Goal: Transaction & Acquisition: Obtain resource

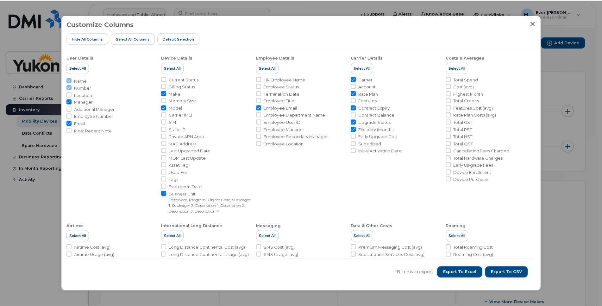
scroll to position [176, 0]
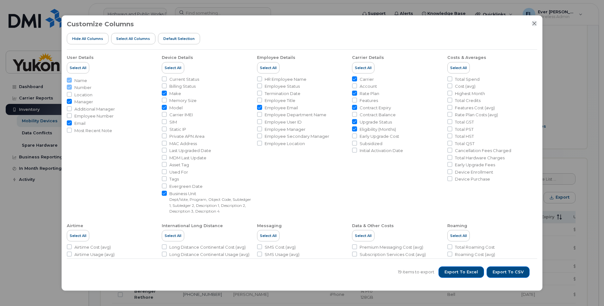
click at [532, 24] on icon "Close" at bounding box center [534, 23] width 5 height 5
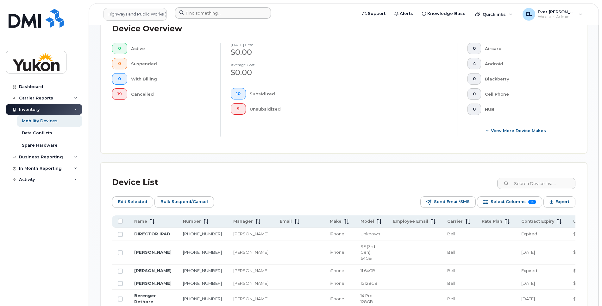
scroll to position [33, 0]
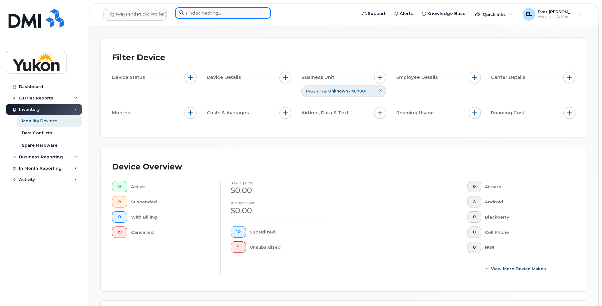
click at [231, 17] on input at bounding box center [223, 12] width 96 height 11
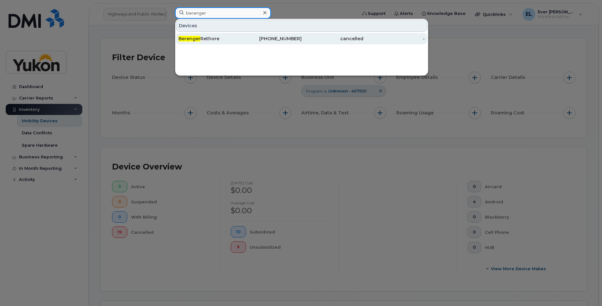
type input "berenger"
click at [226, 41] on div "Berenger Rethore" at bounding box center [209, 38] width 62 height 6
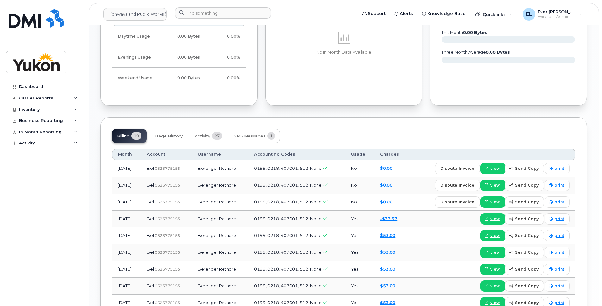
scroll to position [475, 0]
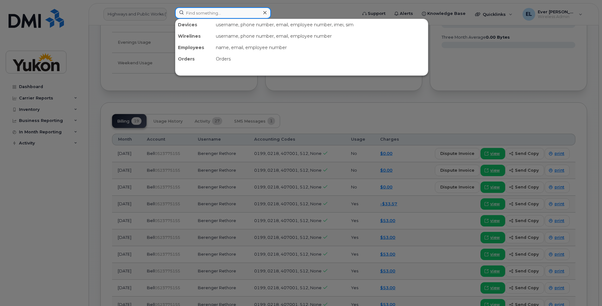
click at [206, 13] on input at bounding box center [223, 12] width 96 height 11
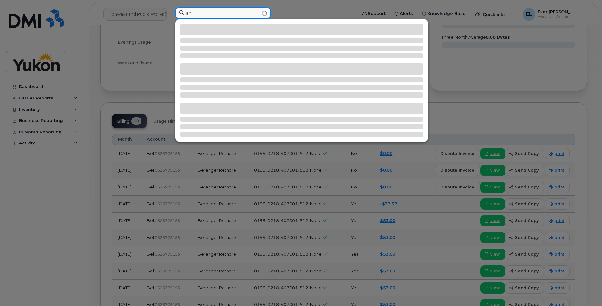
type input "a"
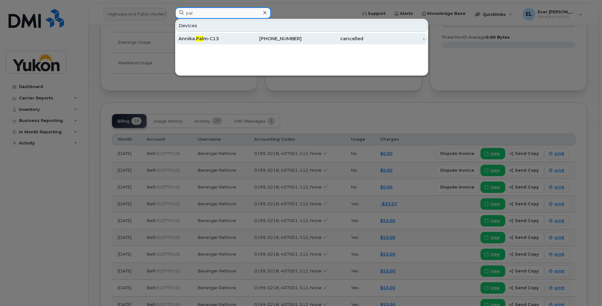
type input "pal"
click at [262, 34] on div "867-332-9489" at bounding box center [271, 38] width 62 height 11
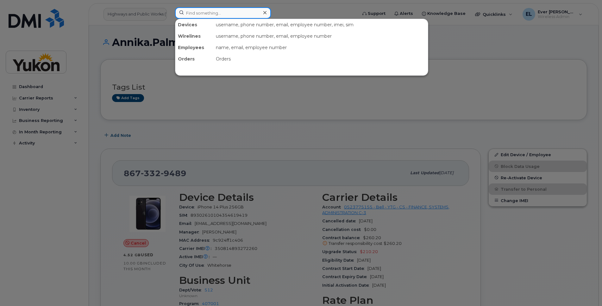
click at [199, 10] on input at bounding box center [223, 12] width 96 height 11
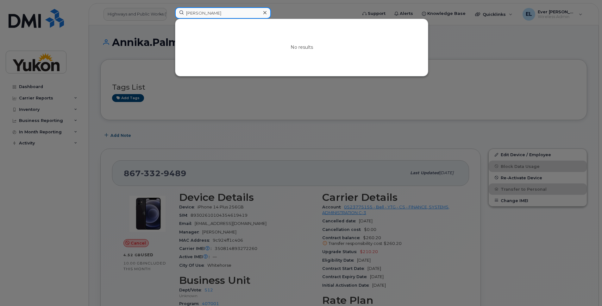
drag, startPoint x: 201, startPoint y: 11, endPoint x: 255, endPoint y: 16, distance: 54.0
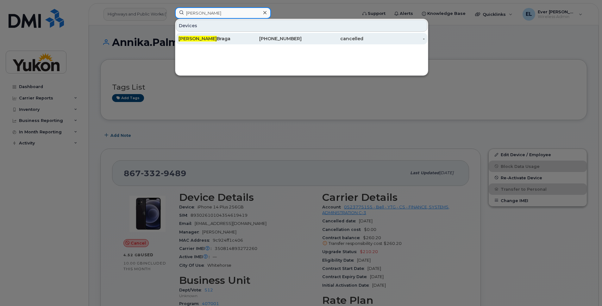
type input "[PERSON_NAME]"
click at [270, 42] on div "[PHONE_NUMBER]" at bounding box center [271, 38] width 62 height 11
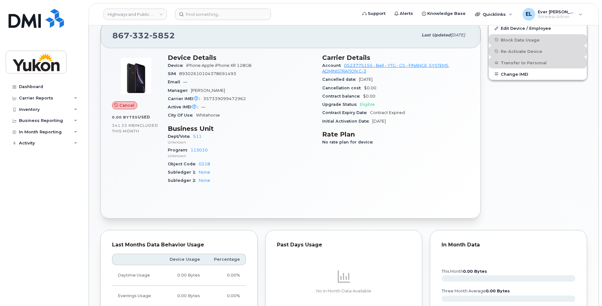
scroll to position [78, 0]
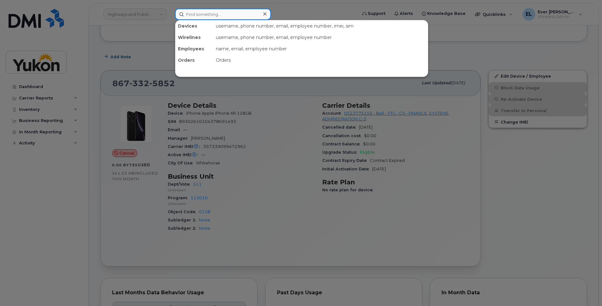
click at [217, 19] on input at bounding box center [223, 14] width 96 height 11
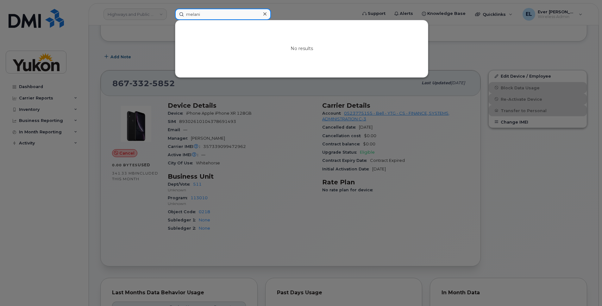
drag, startPoint x: 231, startPoint y: 11, endPoint x: 225, endPoint y: 11, distance: 6.0
click at [225, 11] on input "melani" at bounding box center [223, 14] width 96 height 11
drag, startPoint x: 225, startPoint y: 13, endPoint x: 28, endPoint y: 4, distance: 196.7
click at [170, 9] on div "melanie No results" at bounding box center [264, 14] width 188 height 11
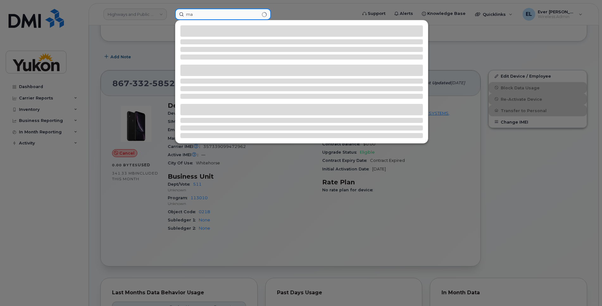
type input "m"
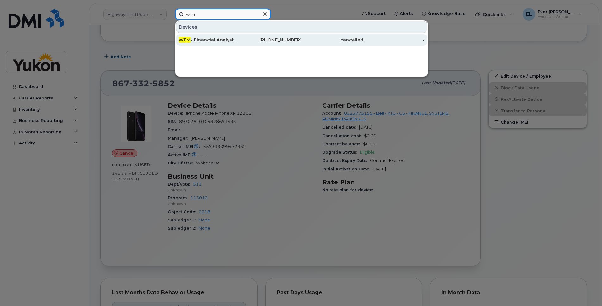
type input "wfm"
click at [293, 43] on div "867-332-7415" at bounding box center [271, 39] width 62 height 11
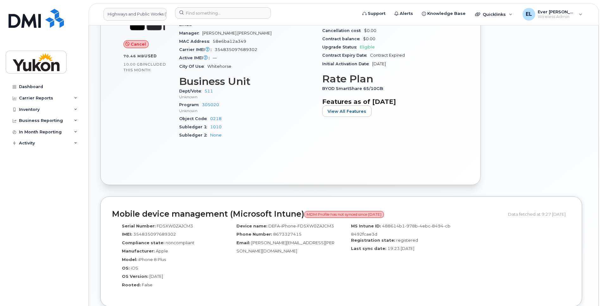
scroll to position [142, 0]
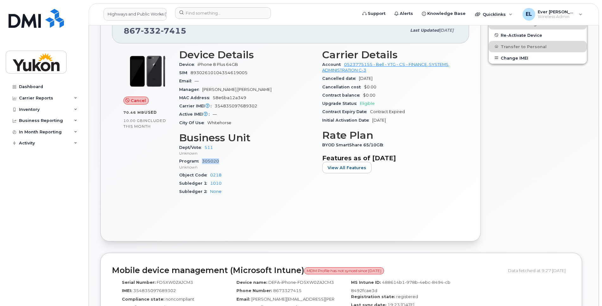
drag, startPoint x: 221, startPoint y: 156, endPoint x: 202, endPoint y: 159, distance: 19.2
click at [202, 160] on div "Program 305020 Unknown" at bounding box center [246, 164] width 135 height 14
copy link "305020"
click at [57, 100] on div "Carrier Reports" at bounding box center [44, 97] width 77 height 11
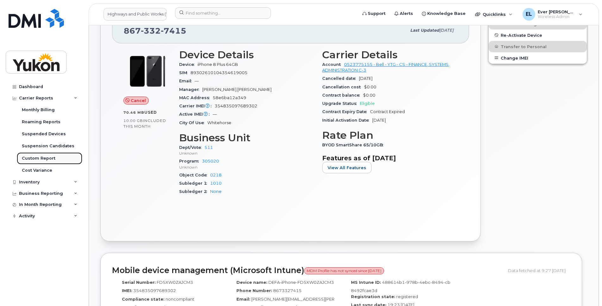
click at [35, 161] on div "Custom Report" at bounding box center [39, 158] width 34 height 6
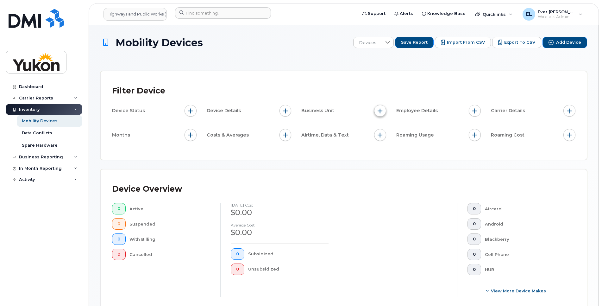
click at [382, 111] on span "button" at bounding box center [379, 110] width 5 height 5
click at [383, 152] on div at bounding box center [381, 149] width 5 height 5
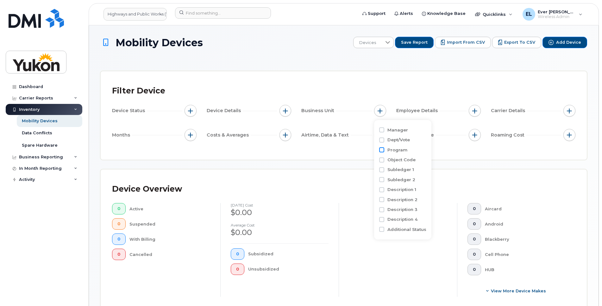
click at [380, 149] on input "Program" at bounding box center [381, 149] width 5 height 5
checkbox input "true"
click at [406, 175] on input "text" at bounding box center [421, 177] width 55 height 6
paste input "305020"
type input "305020"
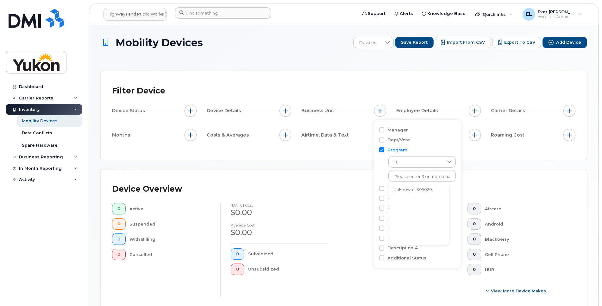
click at [486, 178] on div "Device Overview 0 Active 0 Suspended 0 With Billing 0 Cancelled [DATE] cost $0.…" at bounding box center [344, 241] width 486 height 144
click at [382, 109] on button "button" at bounding box center [380, 111] width 12 height 12
click at [398, 175] on input "text" at bounding box center [421, 177] width 55 height 6
paste input "305020"
type input "305020"
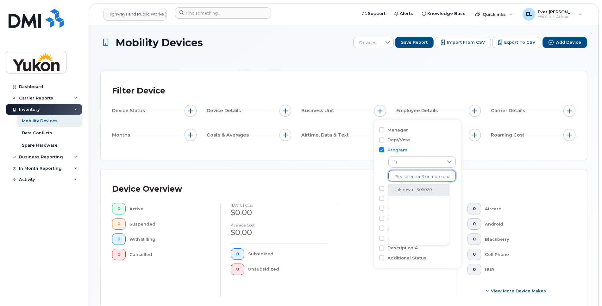
click at [408, 190] on li "Unknown - 305020" at bounding box center [418, 190] width 61 height 12
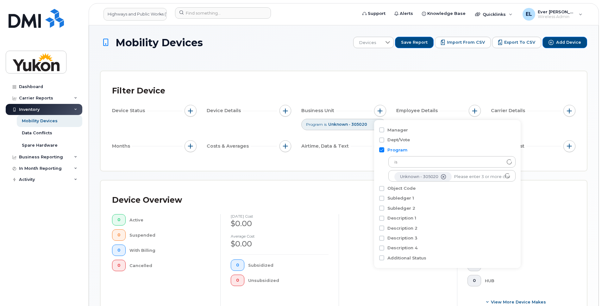
click at [533, 176] on div "Mobility Devices Devices Save Report Import from CSV Export to CSV Add Device F…" at bounding box center [343, 242] width 487 height 411
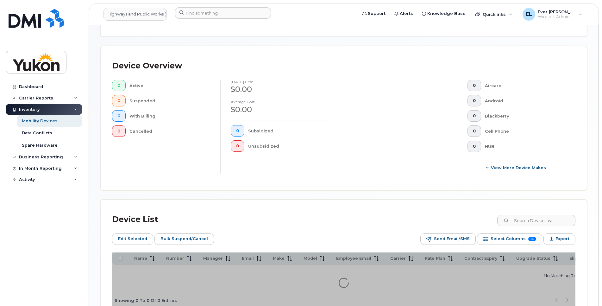
scroll to position [176, 0]
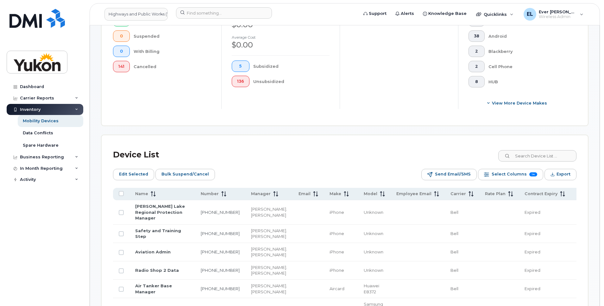
scroll to position [151, 0]
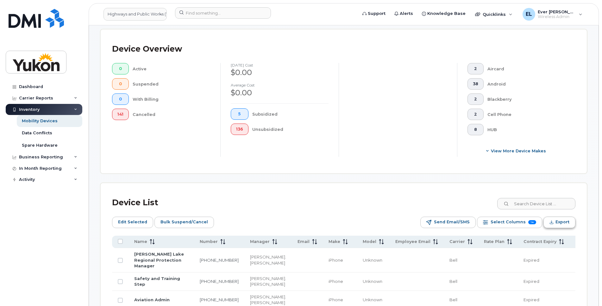
click at [560, 227] on span "Export" at bounding box center [562, 221] width 14 height 9
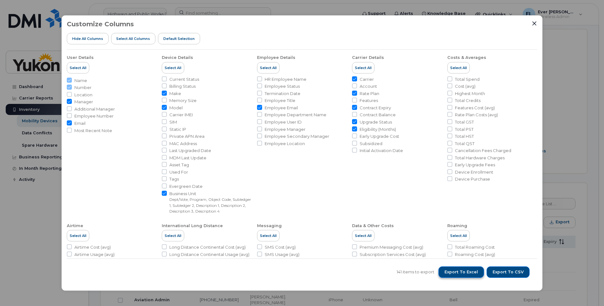
click at [466, 269] on span "Export to Excel" at bounding box center [461, 272] width 34 height 6
click at [369, 186] on li "Carrier Details Select All Carrier Account Rate Plan Features Contract Expiry C…" at bounding box center [397, 132] width 90 height 164
click at [451, 114] on li "Rate Plan Costs (avg)" at bounding box center [492, 115] width 90 height 6
click at [447, 113] on input "Rate Plan Costs (avg)" at bounding box center [449, 114] width 5 height 5
checkbox input "true"
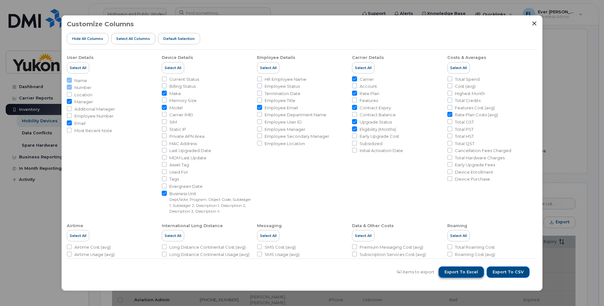
click at [466, 270] on span "Export to Excel" at bounding box center [461, 272] width 34 height 6
